Goal: Transaction & Acquisition: Purchase product/service

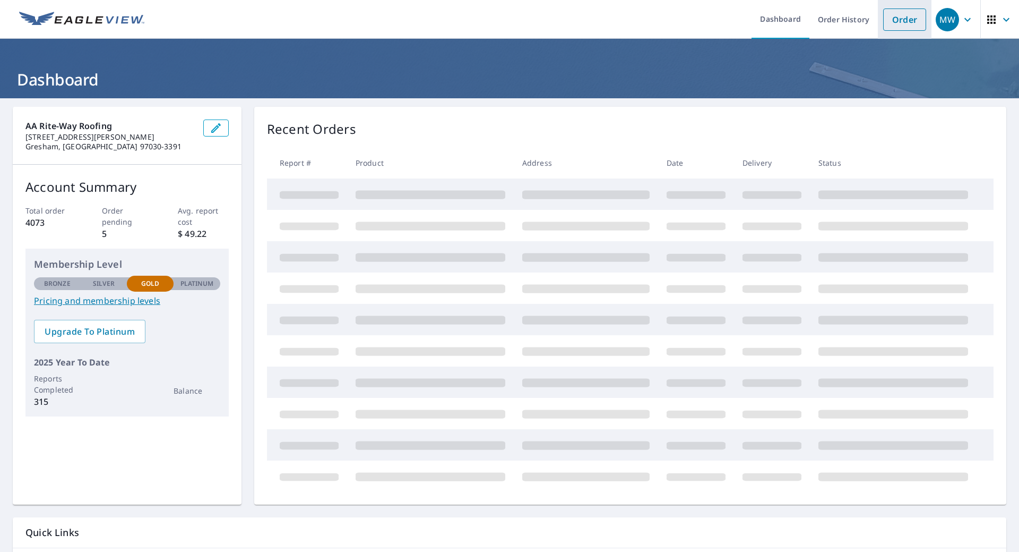
click at [893, 21] on link "Order" at bounding box center [904, 19] width 43 height 22
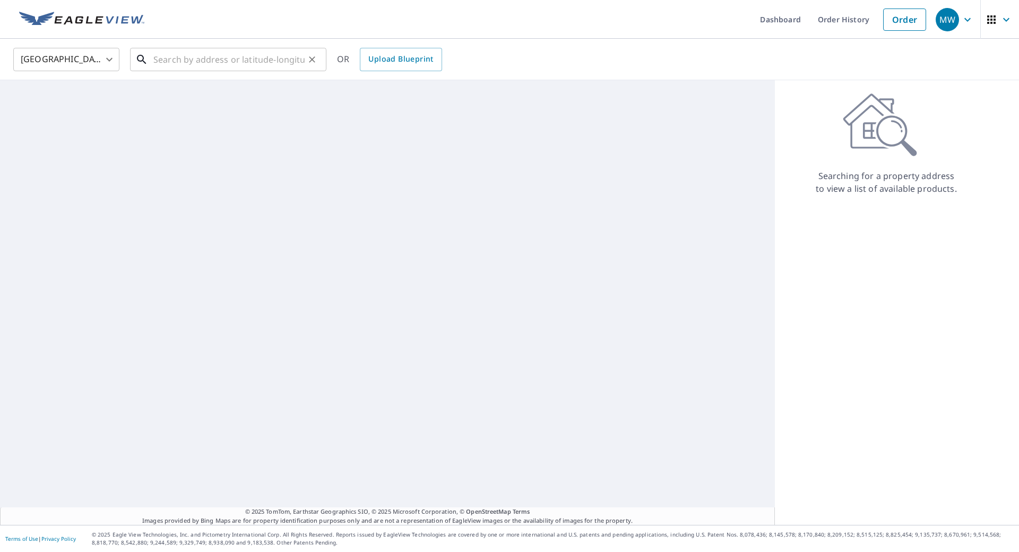
click at [173, 67] on input "text" at bounding box center [228, 60] width 151 height 30
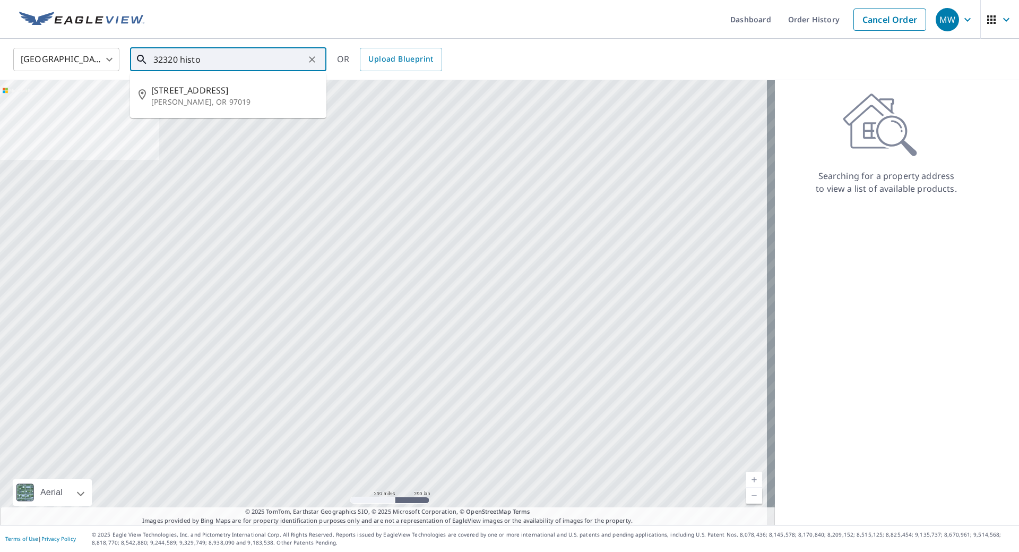
click at [166, 97] on span "[STREET_ADDRESS]" at bounding box center [234, 90] width 167 height 13
type input "[STREET_ADDRESS][PERSON_NAME]"
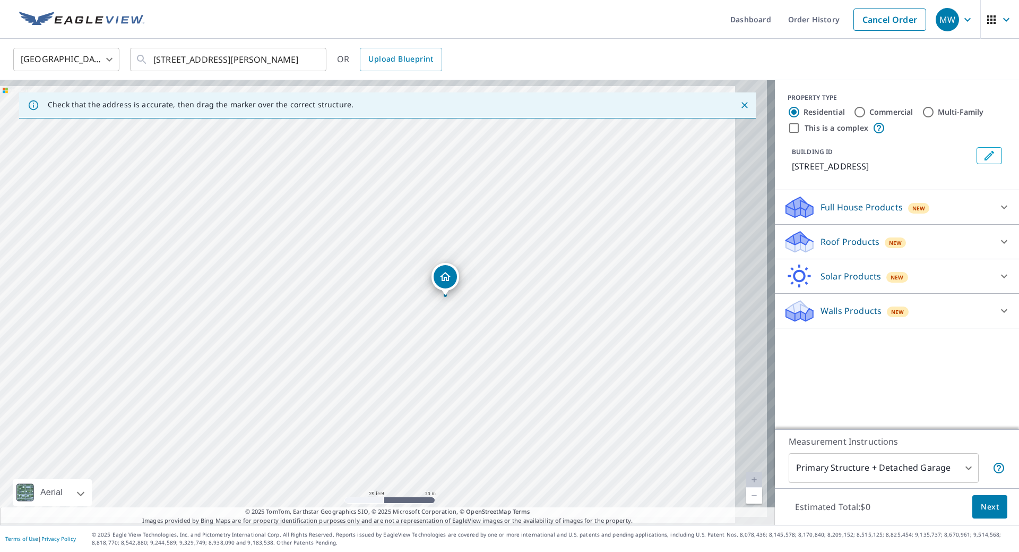
drag, startPoint x: 483, startPoint y: 347, endPoint x: 434, endPoint y: 357, distance: 50.3
click at [434, 357] on div "[STREET_ADDRESS][PERSON_NAME]" at bounding box center [387, 302] width 775 height 444
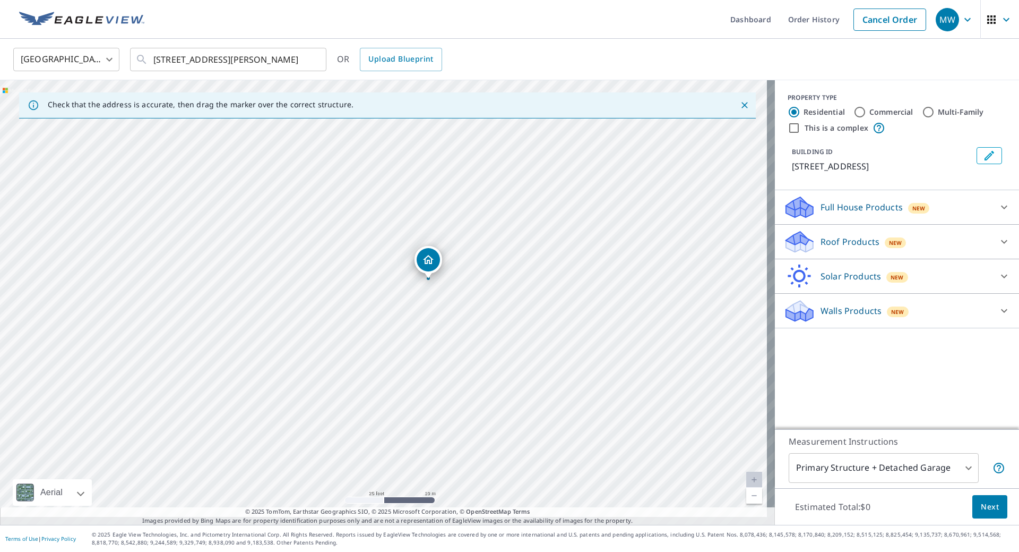
click at [827, 248] on p "Roof Products" at bounding box center [850, 241] width 59 height 13
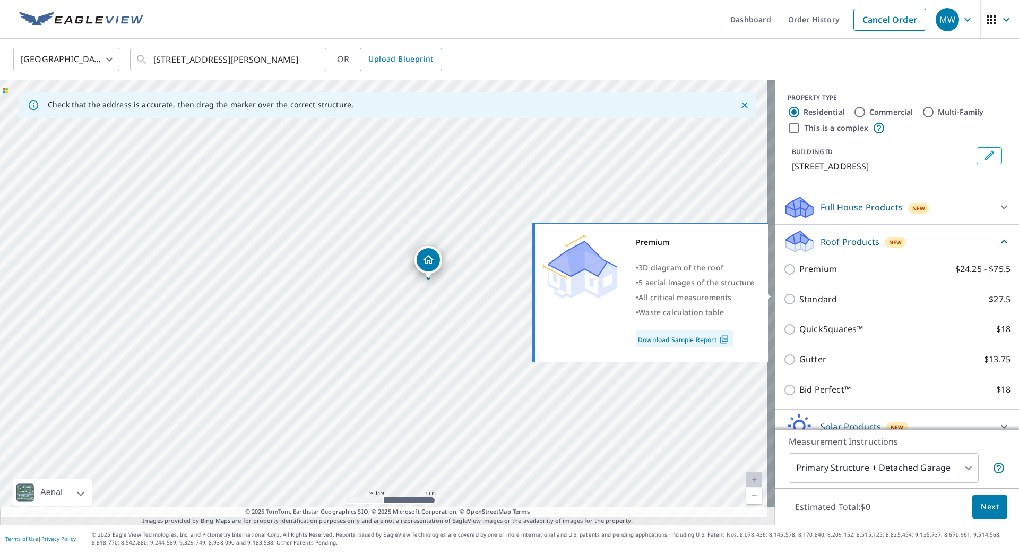
click at [821, 276] on p "Premium" at bounding box center [819, 268] width 38 height 13
click at [800, 276] on input "Premium $24.25 - $75.5" at bounding box center [792, 269] width 16 height 13
checkbox input "true"
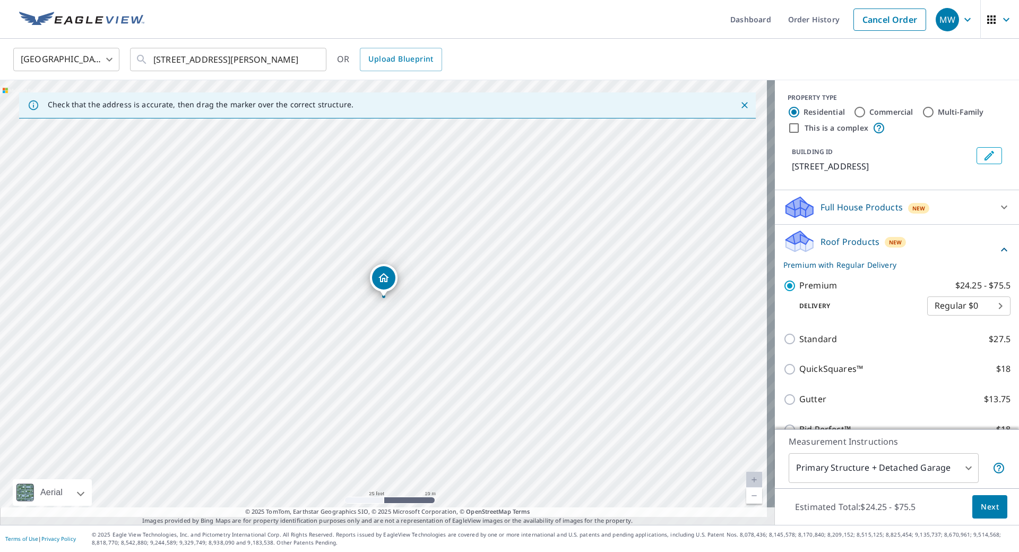
click at [981, 500] on span "Next" at bounding box center [990, 506] width 18 height 13
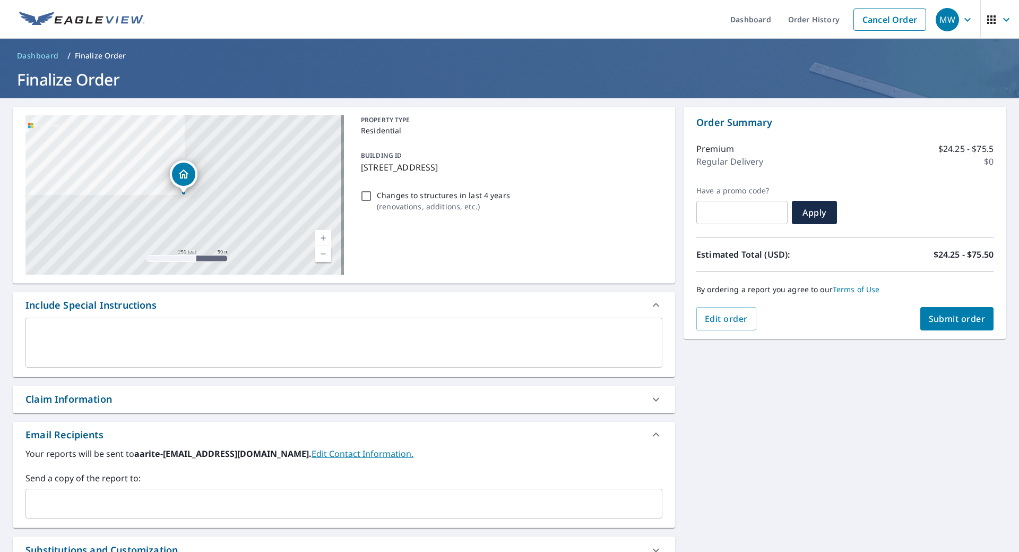
click at [938, 322] on span "Submit order" at bounding box center [957, 319] width 57 height 12
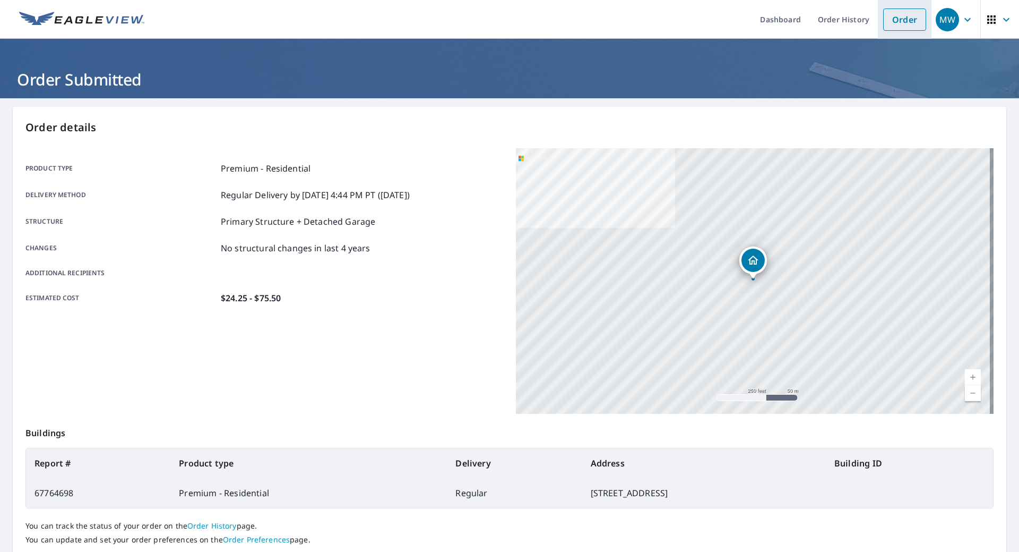
click at [883, 12] on link "Order" at bounding box center [904, 19] width 43 height 22
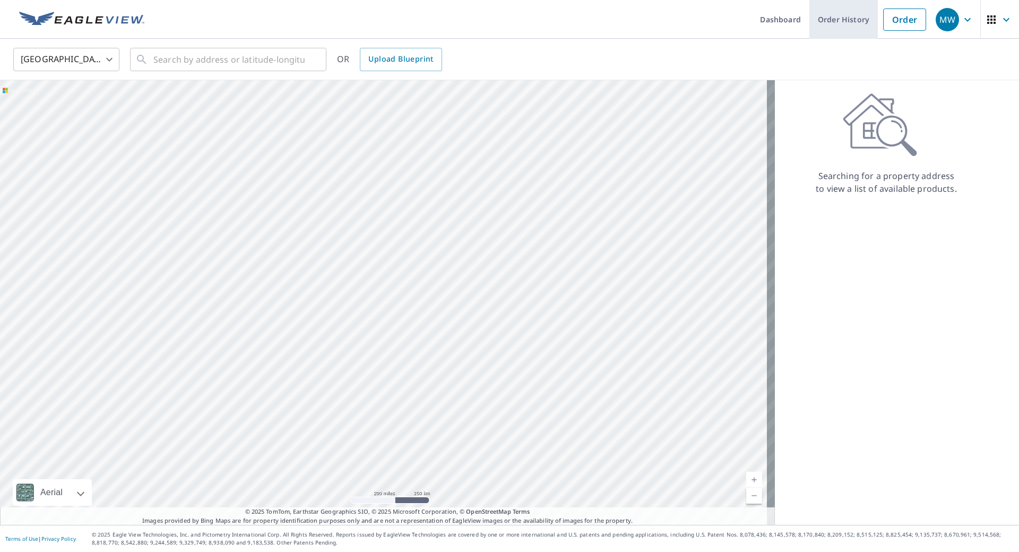
click at [843, 22] on link "Order History" at bounding box center [844, 19] width 68 height 39
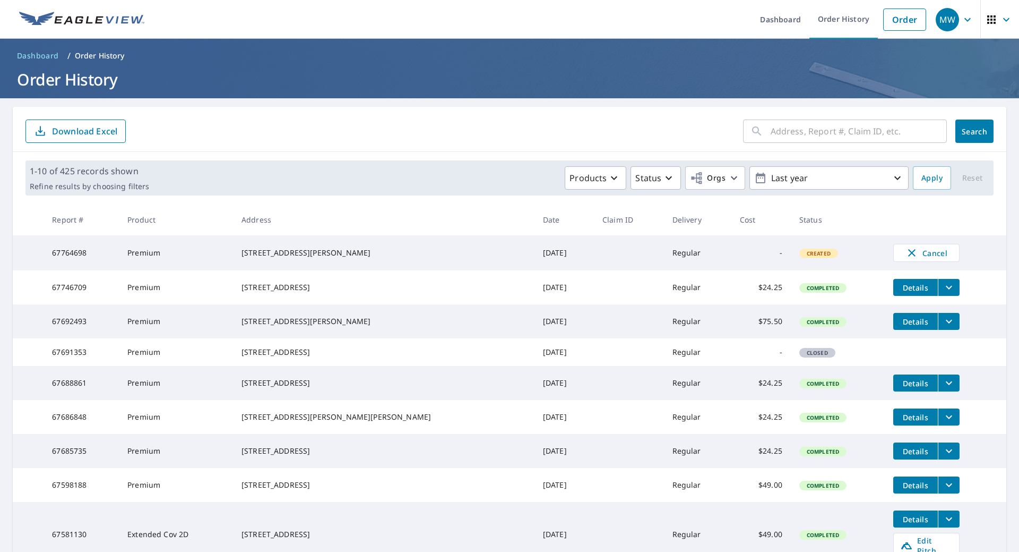
click at [821, 257] on span "Created" at bounding box center [819, 253] width 37 height 7
drag, startPoint x: 820, startPoint y: 252, endPoint x: 661, endPoint y: 54, distance: 254.2
click at [820, 252] on td "Created" at bounding box center [838, 252] width 94 height 35
